Goal: Transaction & Acquisition: Purchase product/service

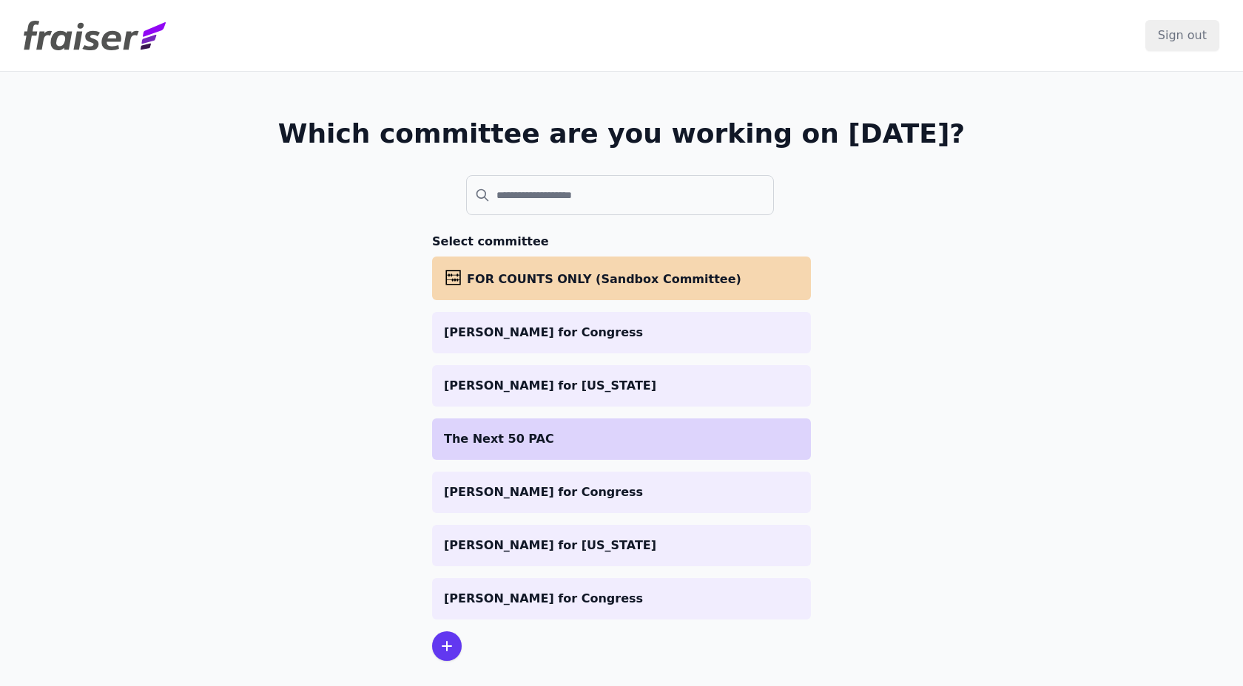
click at [506, 430] on p "The Next 50 PAC" at bounding box center [621, 439] width 355 height 18
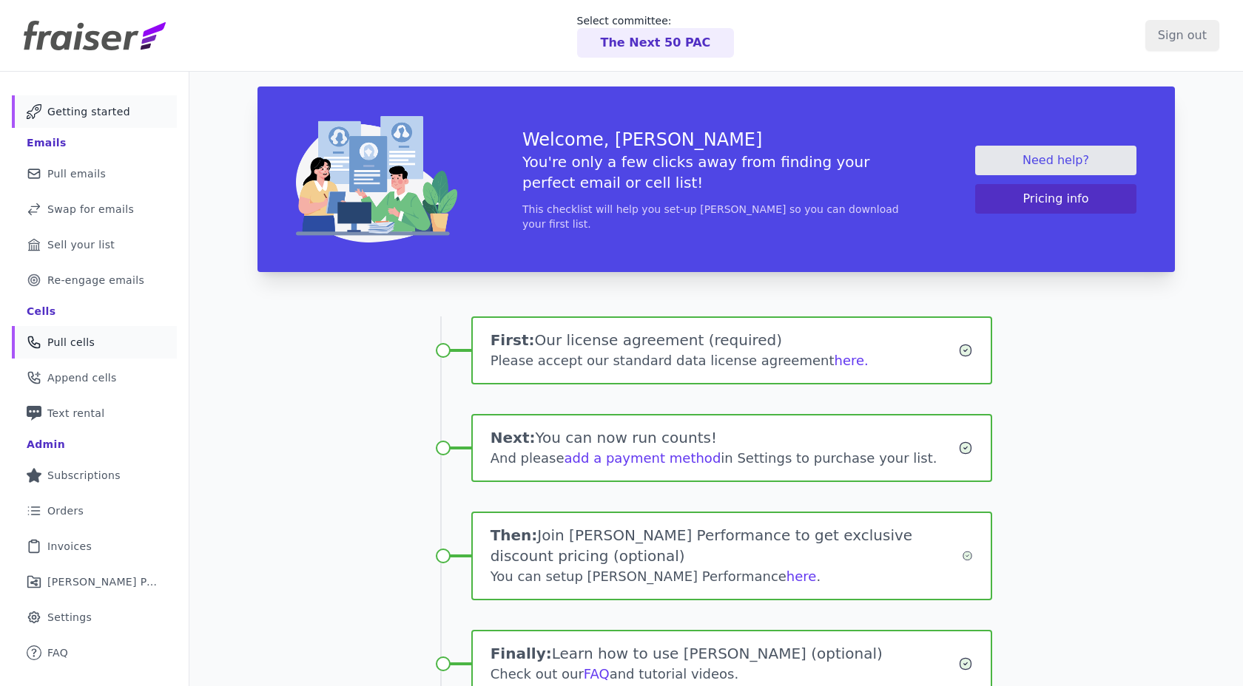
click at [97, 343] on link "Phone Icon Outline of a phone Pull cells" at bounding box center [94, 342] width 165 height 33
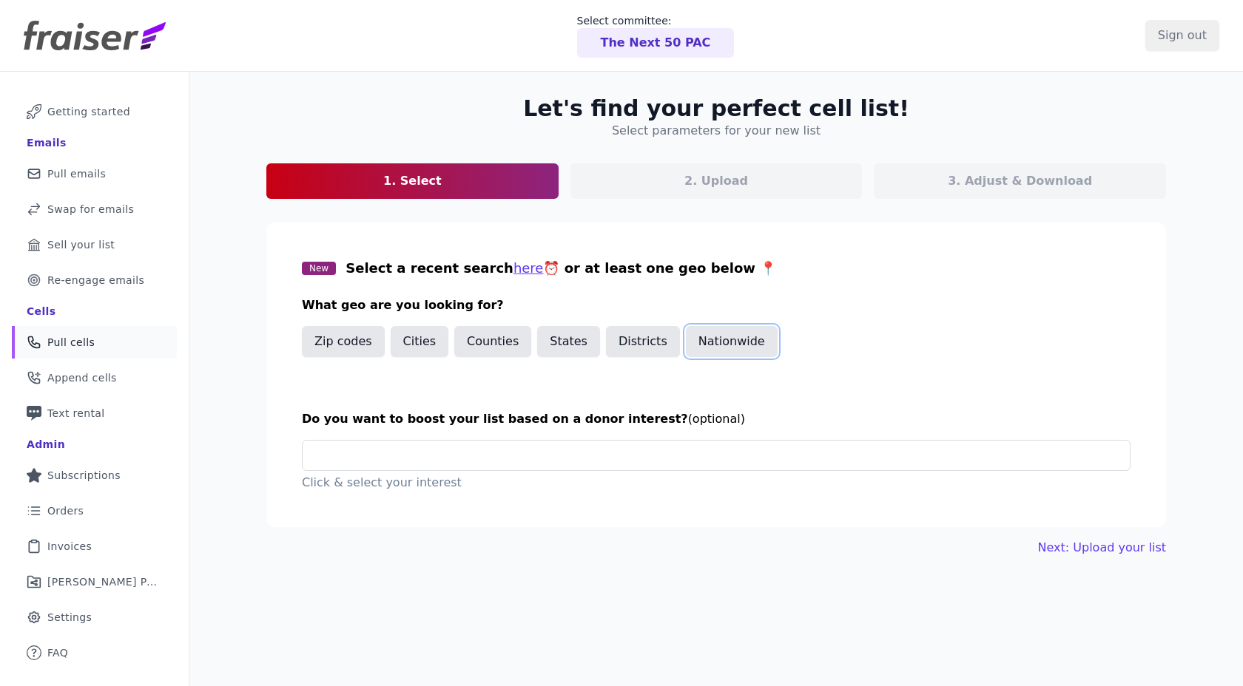
click at [686, 344] on button "Nationwide" at bounding box center [732, 341] width 92 height 31
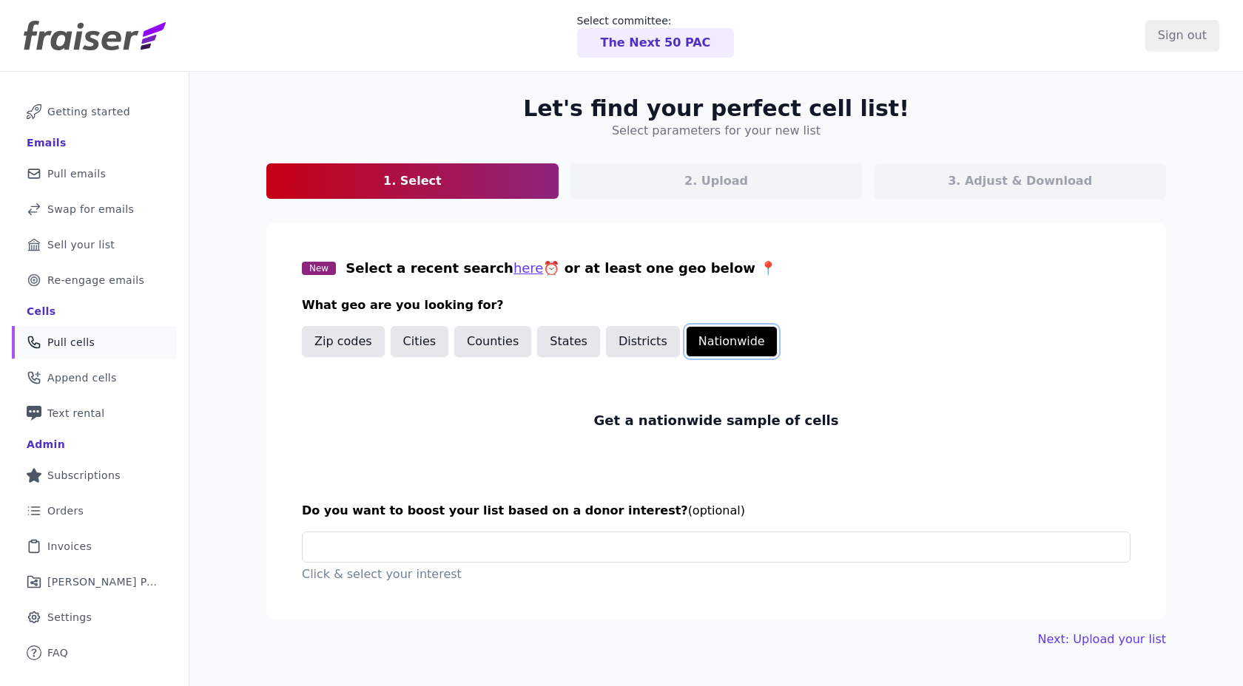
scroll to position [72, 0]
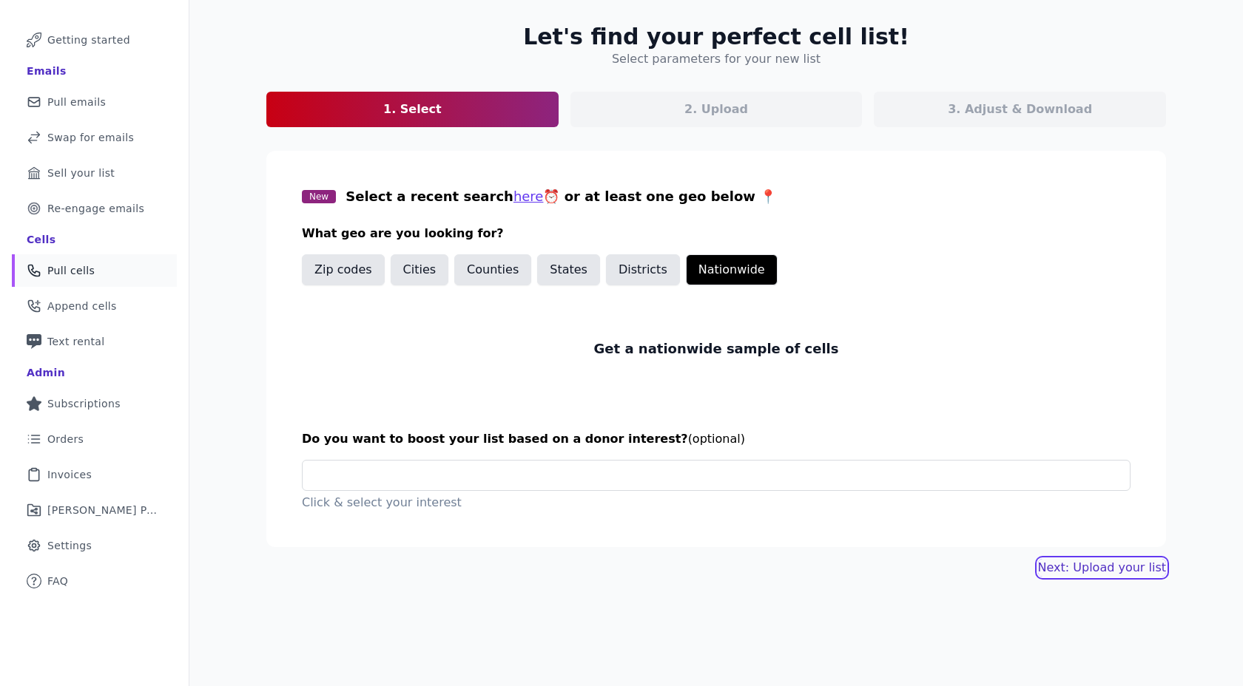
click at [1143, 572] on link "Next: Upload your list" at bounding box center [1102, 568] width 128 height 18
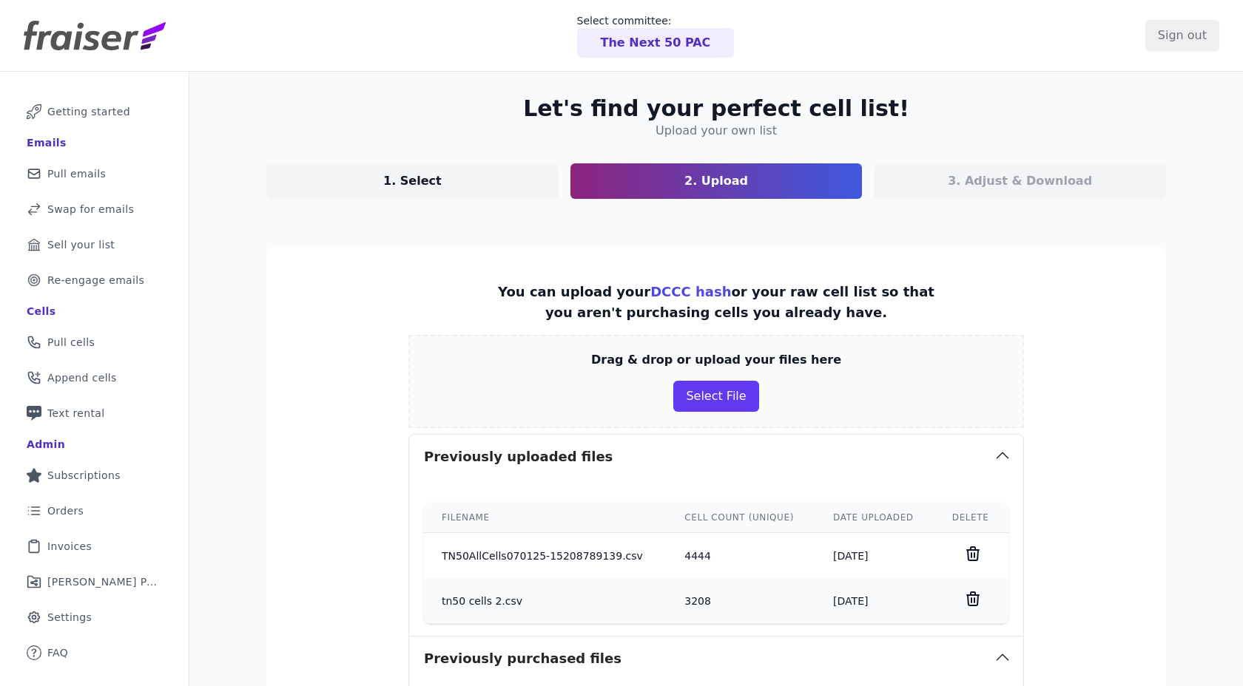
scroll to position [1130, 0]
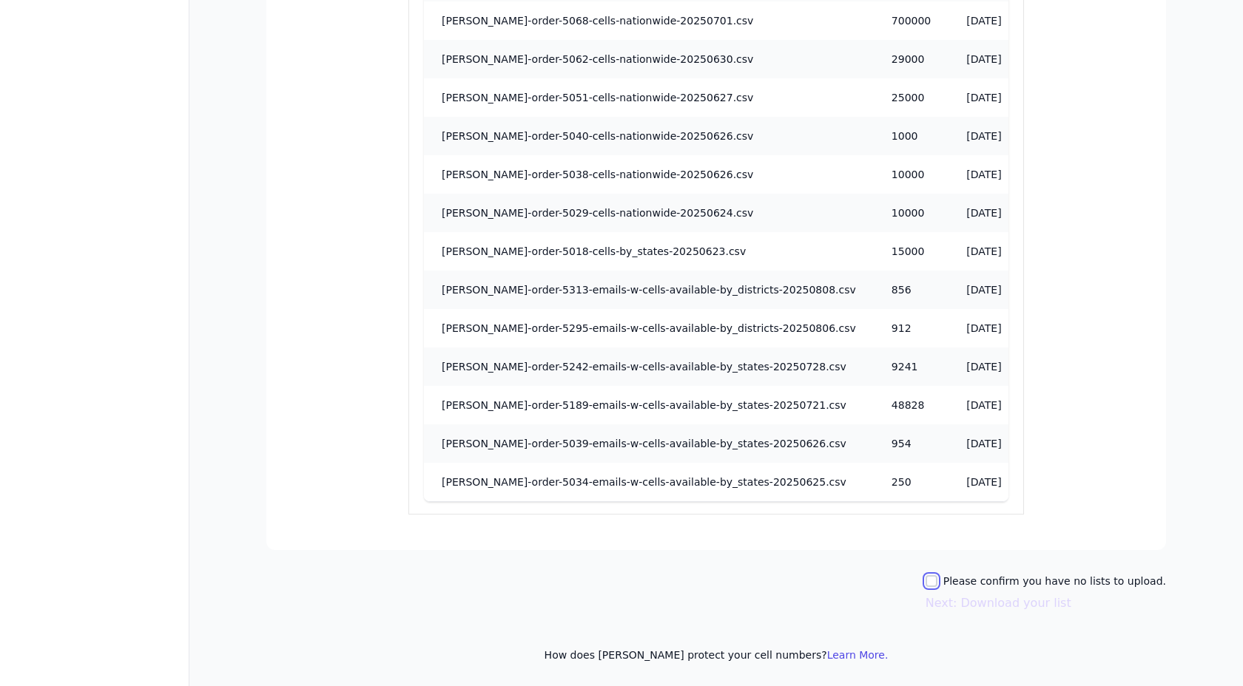
click at [937, 582] on input "Please confirm you have no lists to upload." at bounding box center [931, 581] width 12 height 12
checkbox input "true"
click at [961, 600] on button "Next: Download your list" at bounding box center [998, 604] width 146 height 18
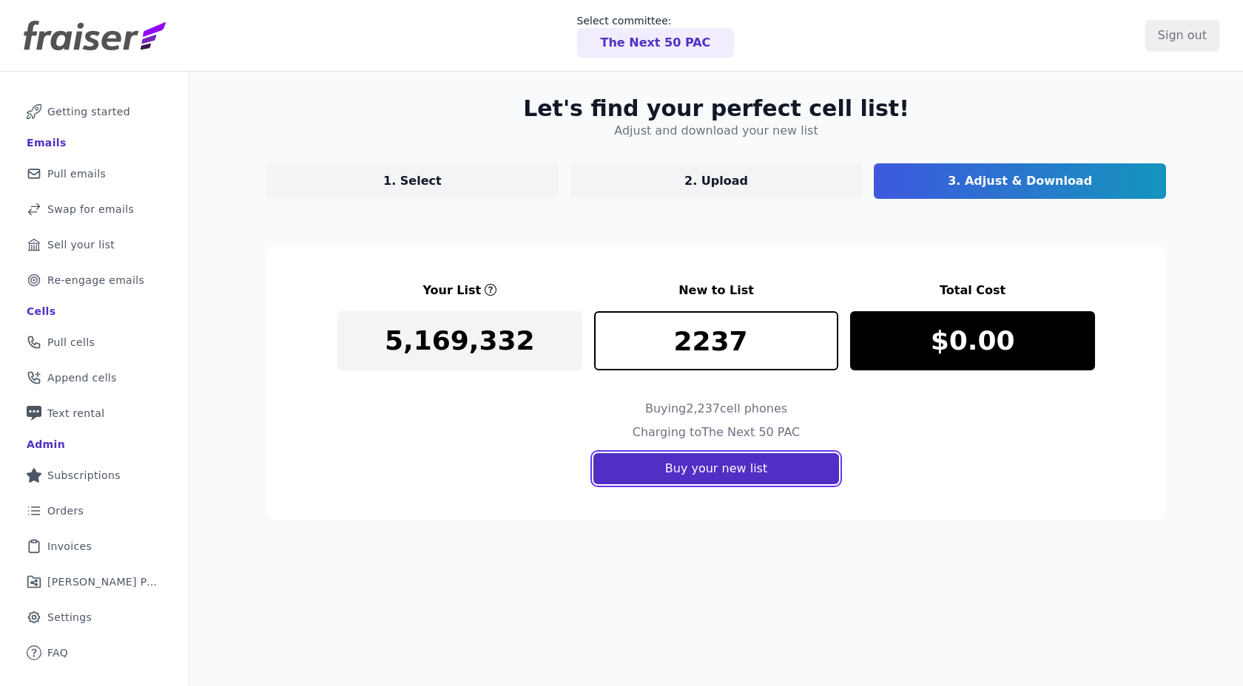
click at [718, 476] on button "Buy your new list" at bounding box center [716, 468] width 246 height 31
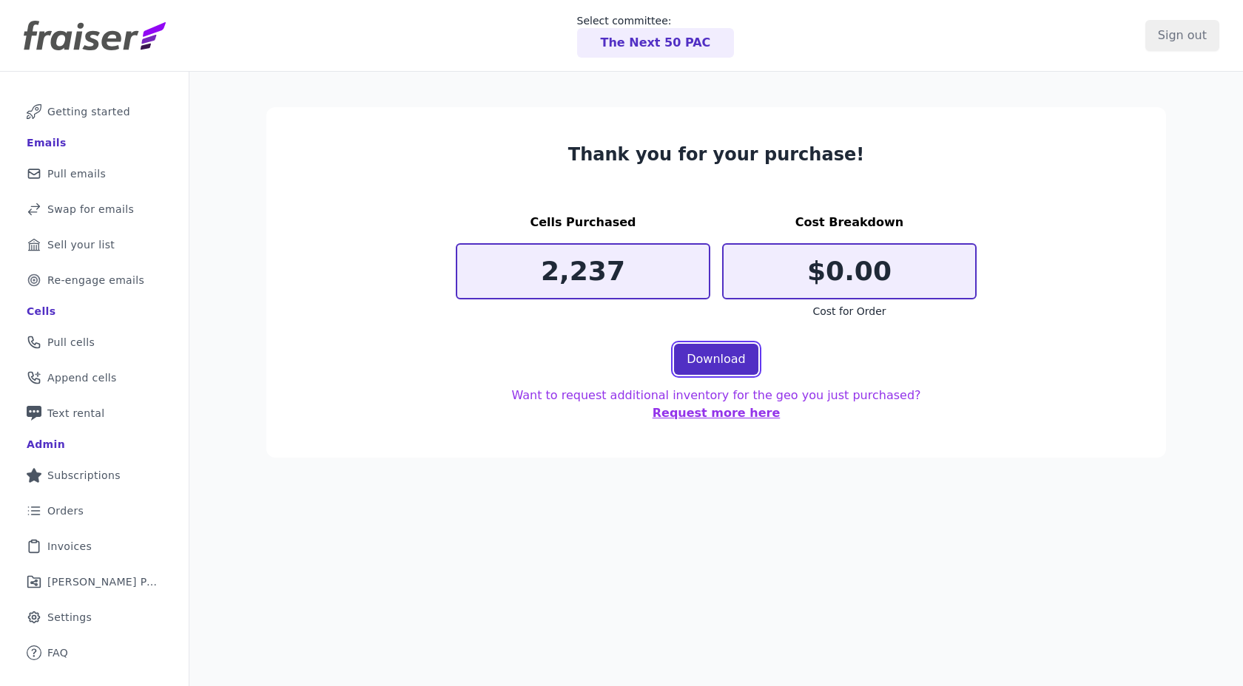
click at [714, 353] on link "Download" at bounding box center [716, 359] width 84 height 31
